Goal: Task Accomplishment & Management: Complete application form

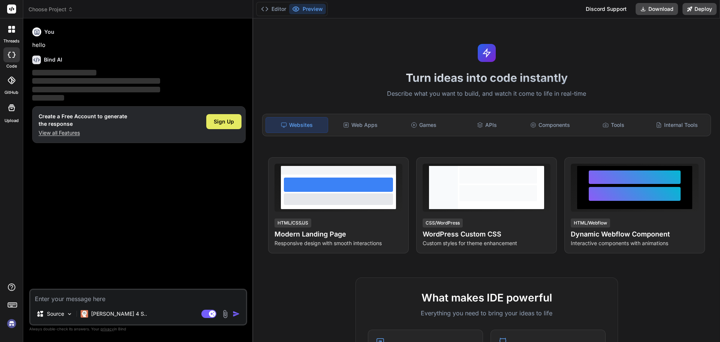
click at [235, 126] on div "Sign Up" at bounding box center [223, 121] width 35 height 15
type textarea "x"
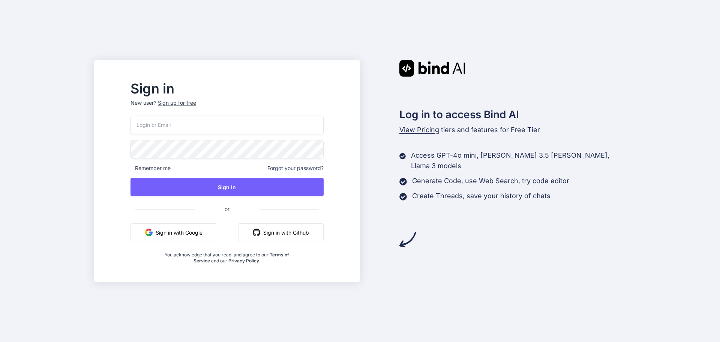
click at [196, 104] on div "Sign up for free" at bounding box center [177, 103] width 38 height 8
